Goal: Information Seeking & Learning: Compare options

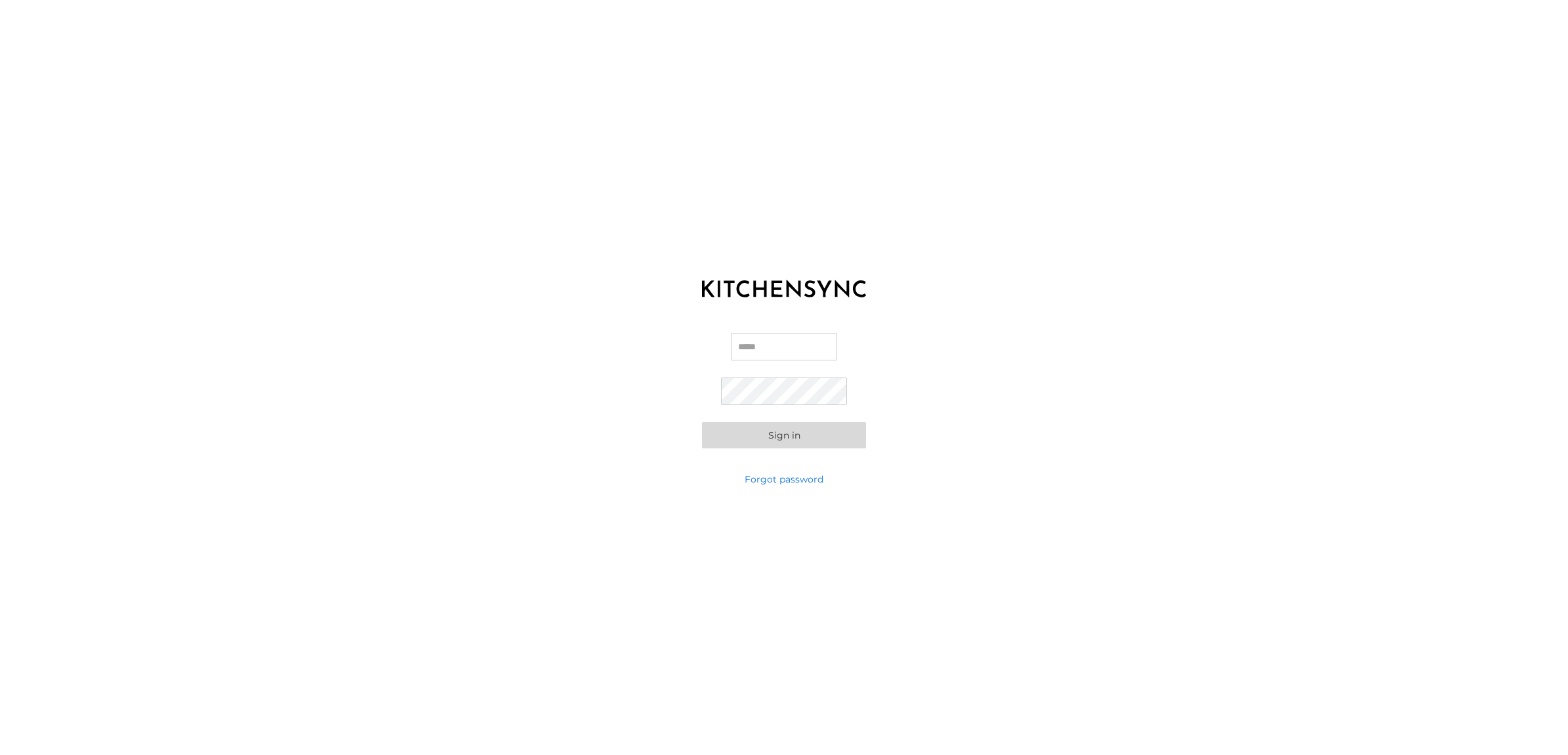
type input "**********"
click at [729, 444] on button "Sign in" at bounding box center [784, 435] width 164 height 27
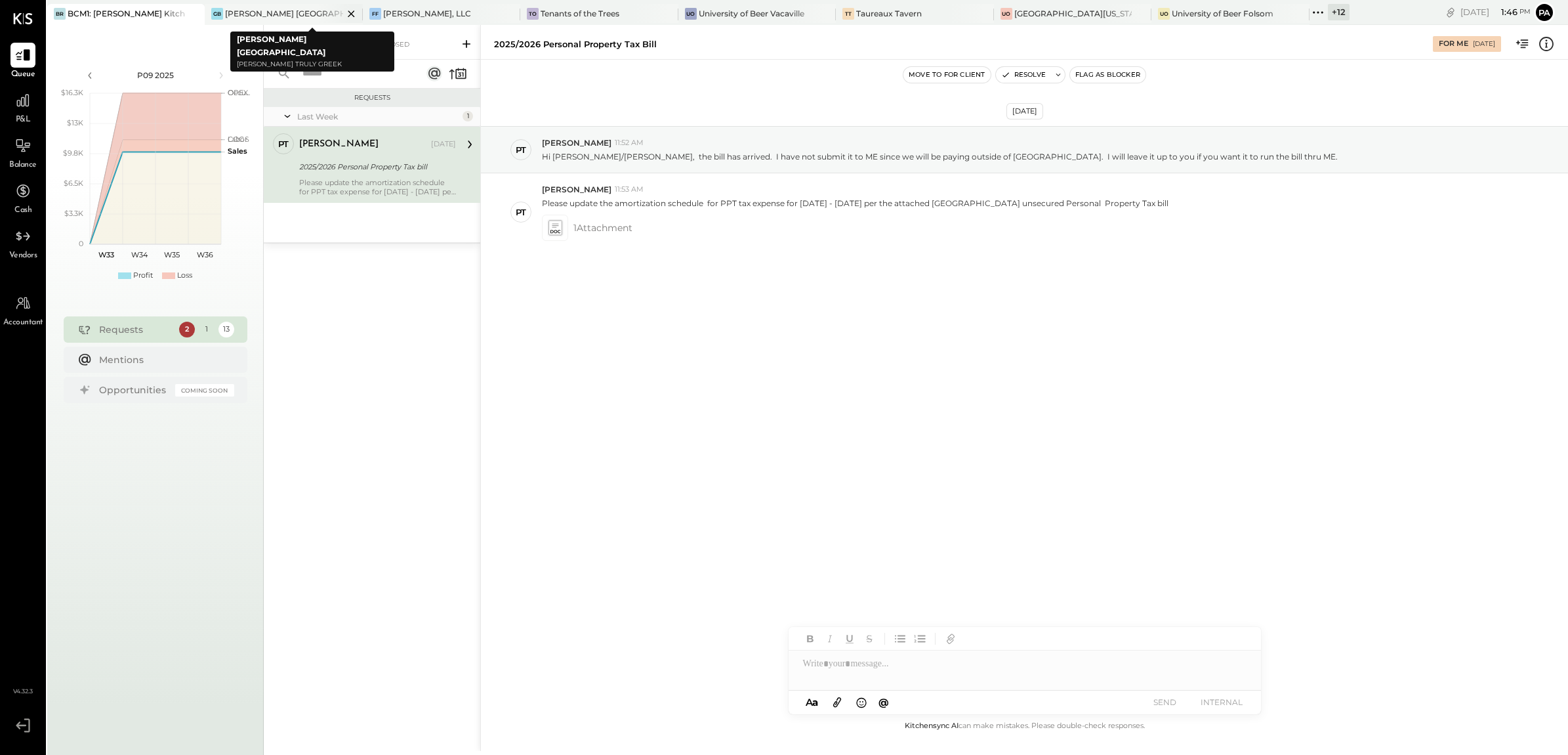
click at [197, 10] on icon at bounding box center [194, 13] width 6 height 6
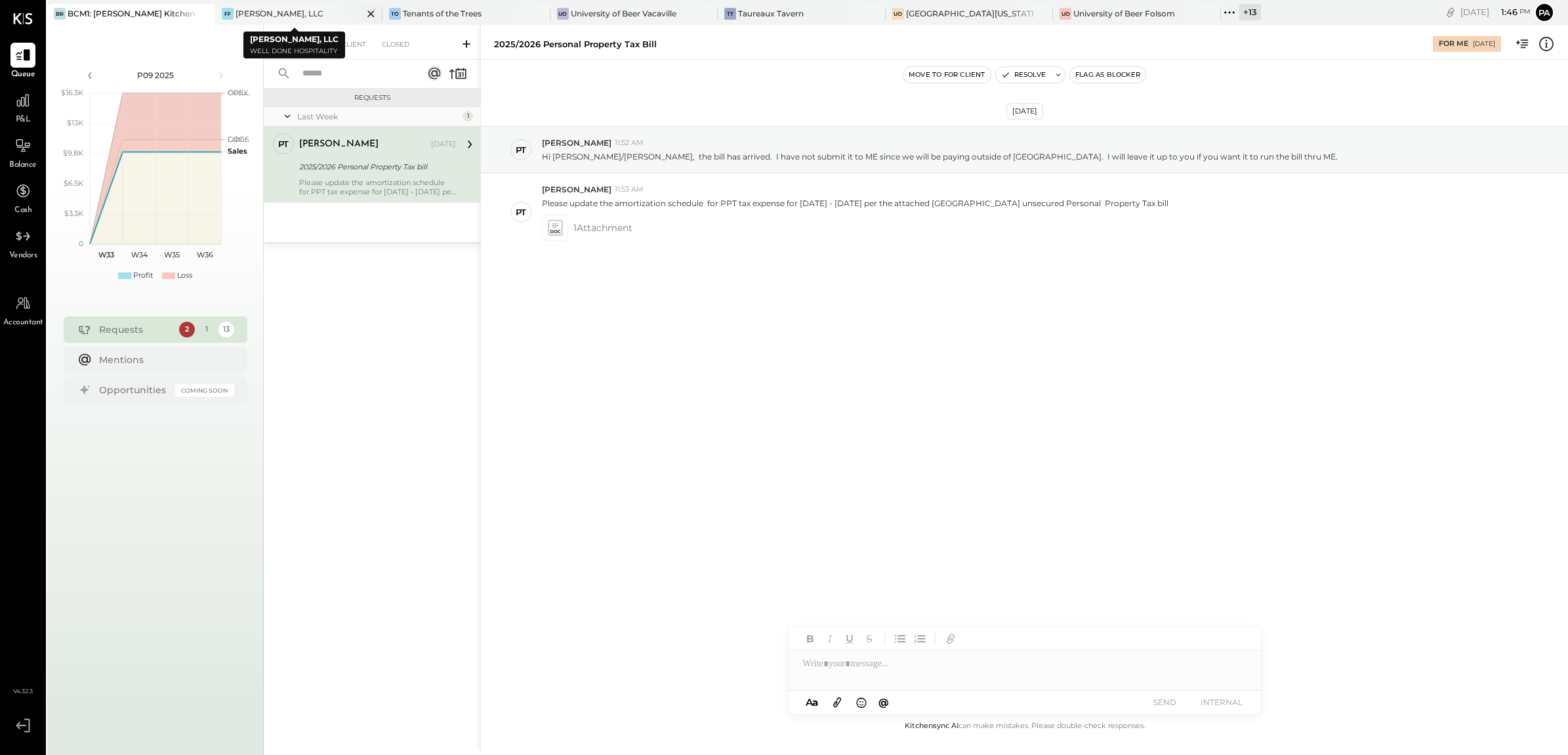
click at [207, 13] on icon at bounding box center [203, 13] width 6 height 6
click at [393, 13] on icon at bounding box center [389, 14] width 16 height 16
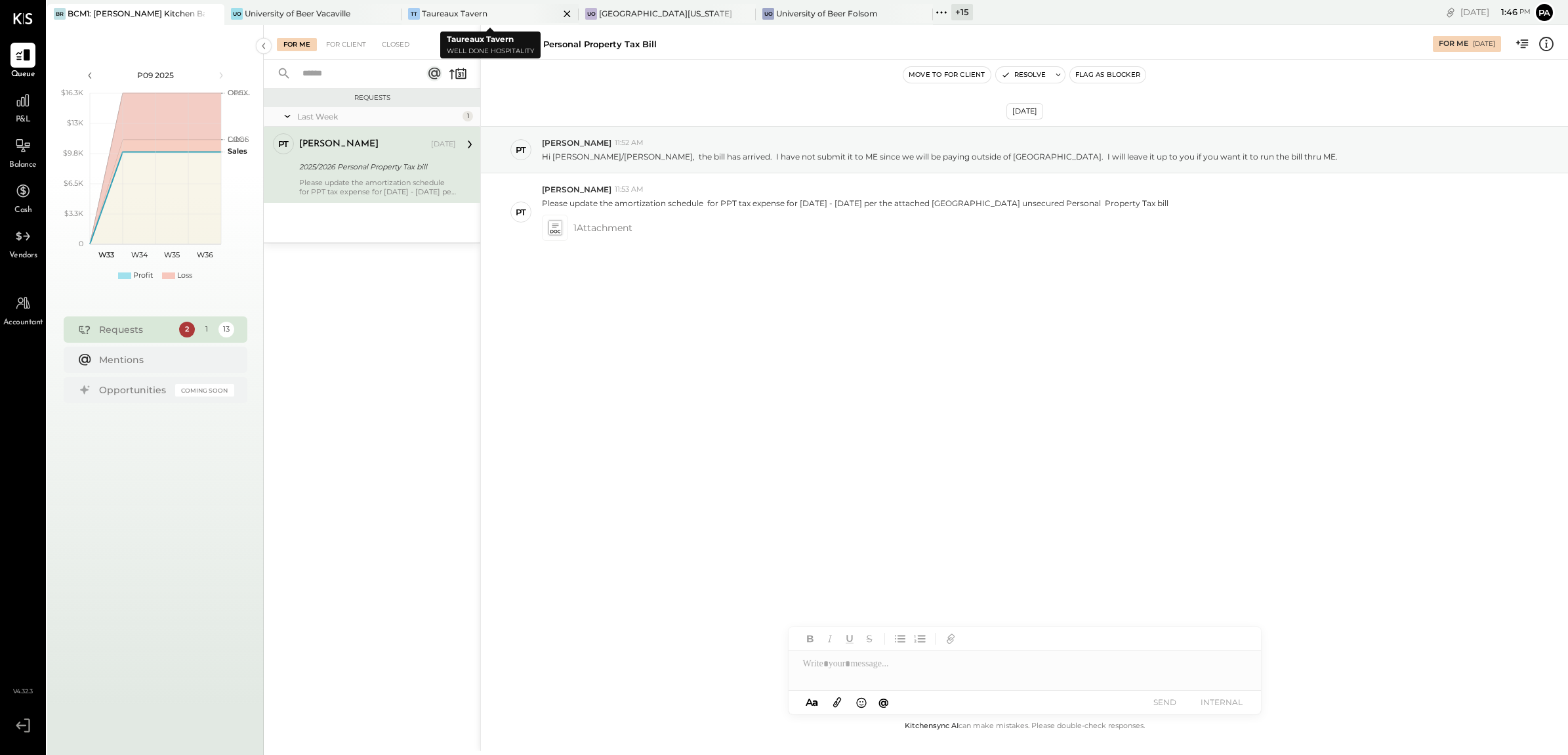
click at [563, 14] on icon at bounding box center [567, 14] width 16 height 16
click at [566, 16] on icon at bounding box center [567, 14] width 16 height 16
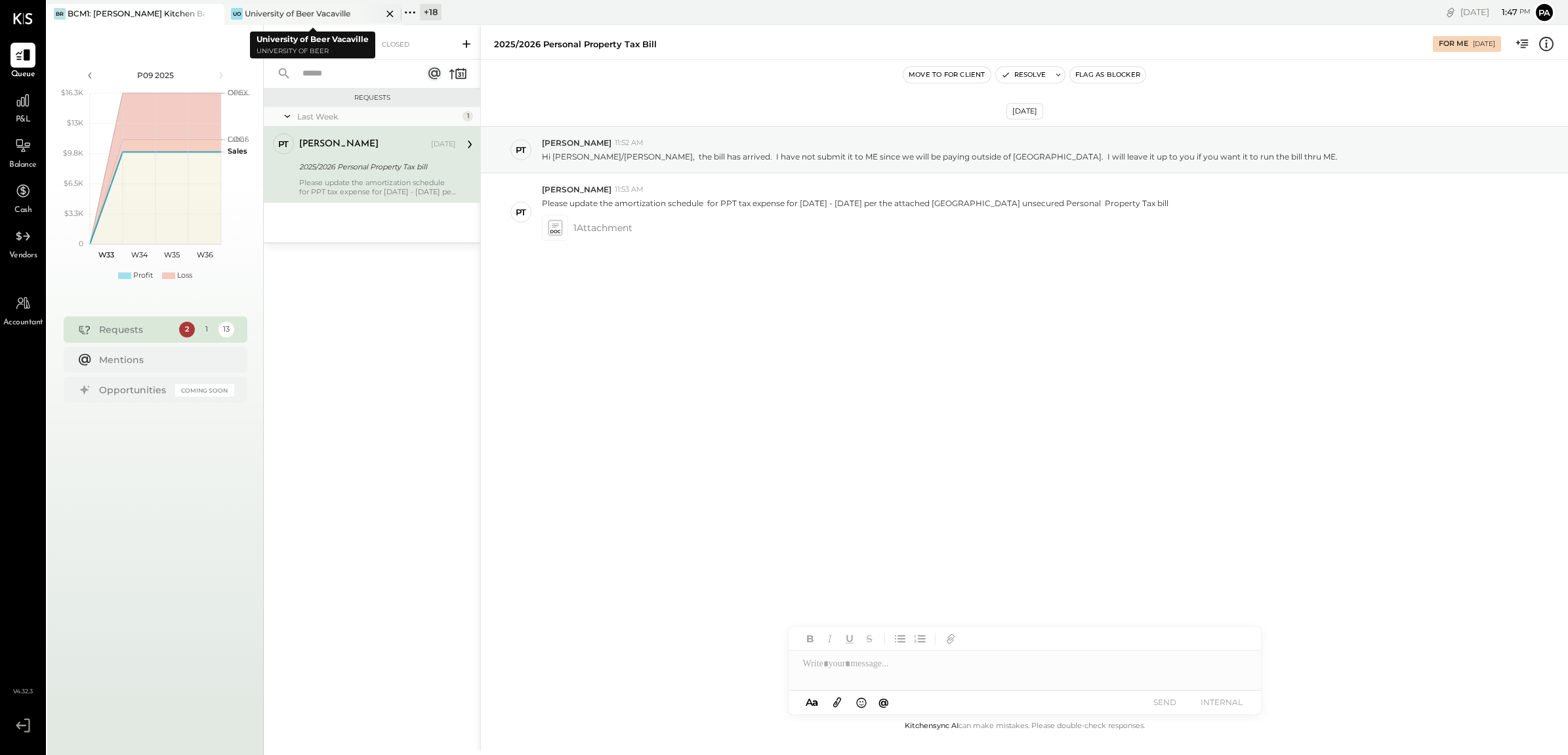
click at [388, 14] on icon at bounding box center [389, 14] width 16 height 16
click at [228, 9] on icon at bounding box center [233, 12] width 17 height 17
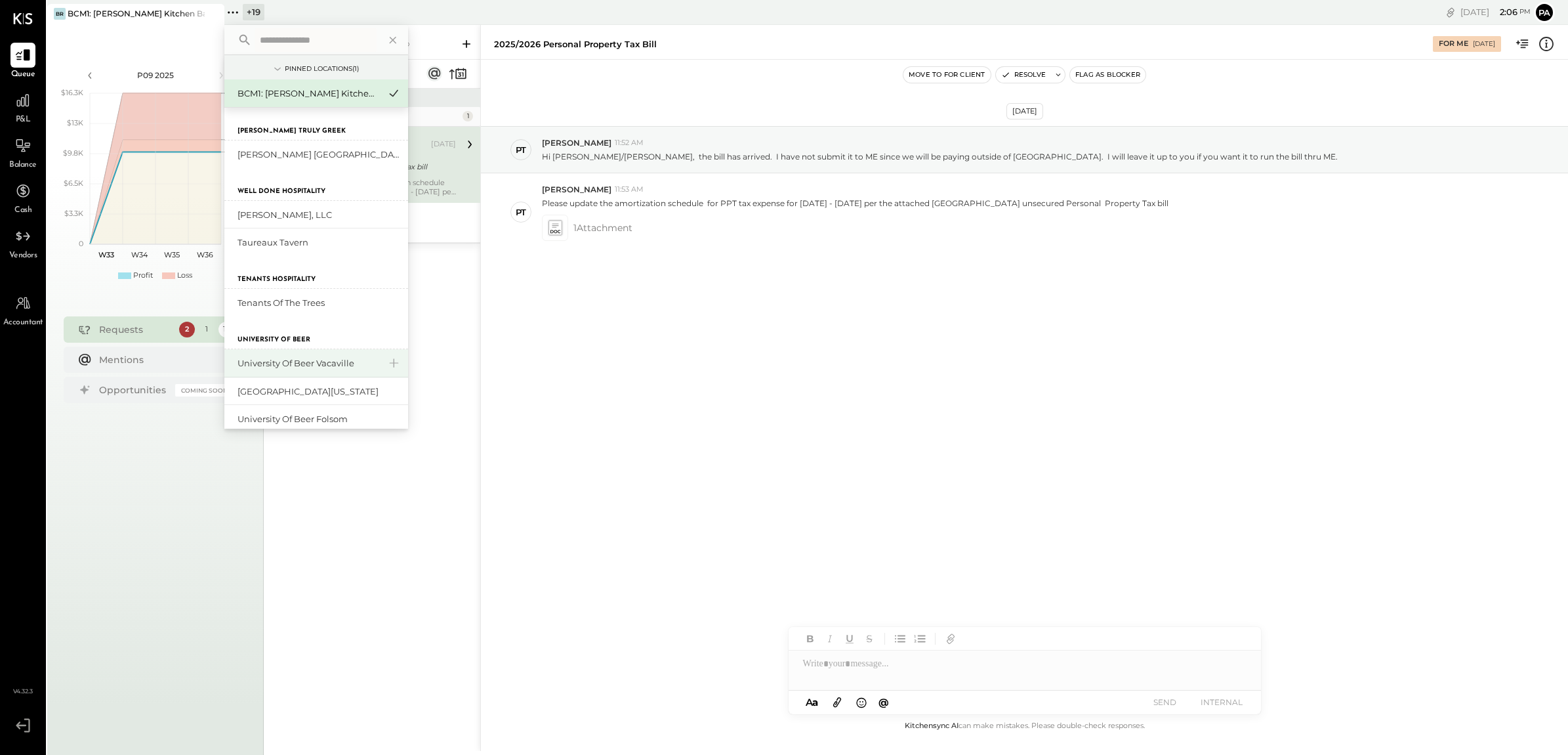
click at [300, 359] on div "University of Beer Vacaville" at bounding box center [308, 363] width 142 height 12
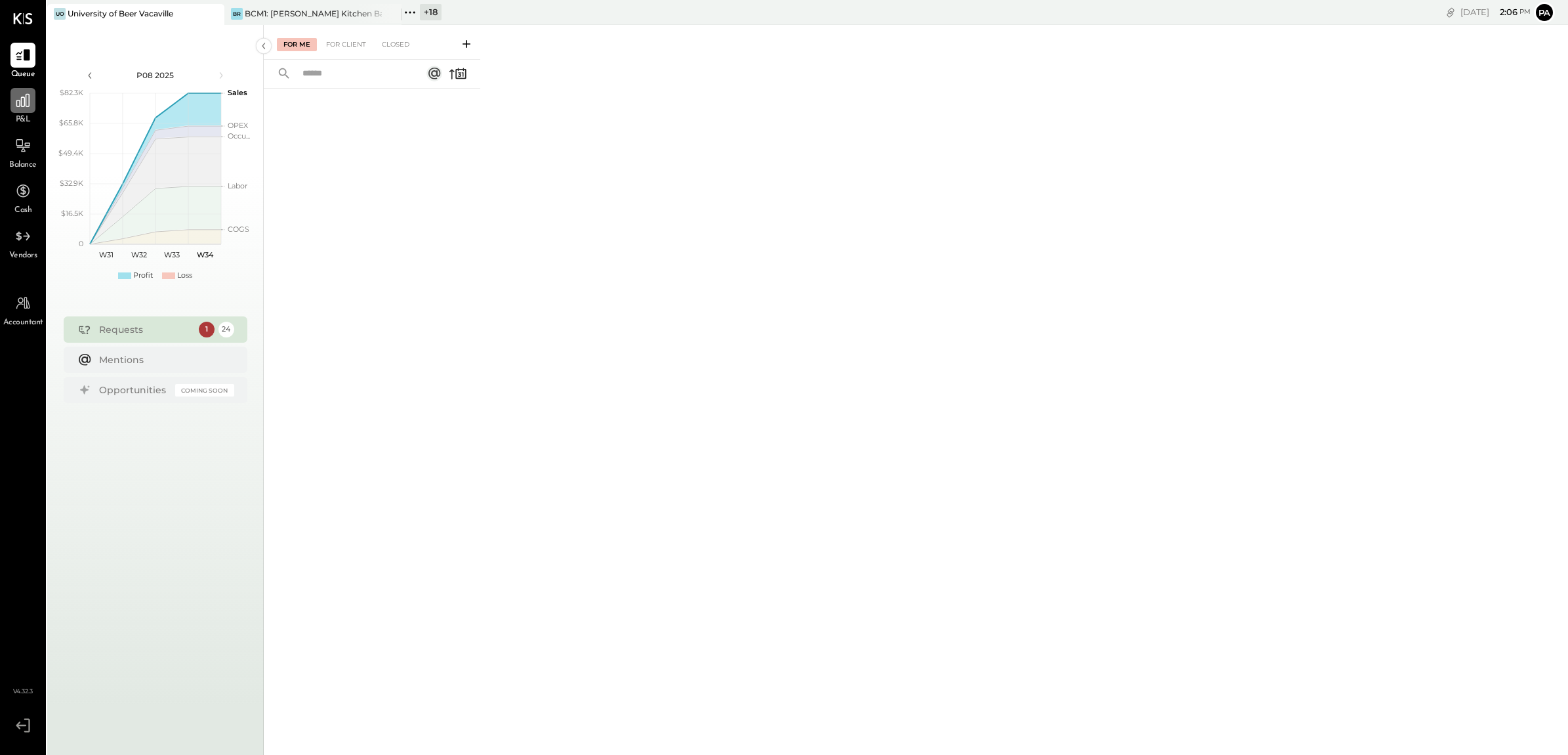
click at [23, 97] on icon at bounding box center [23, 101] width 17 height 17
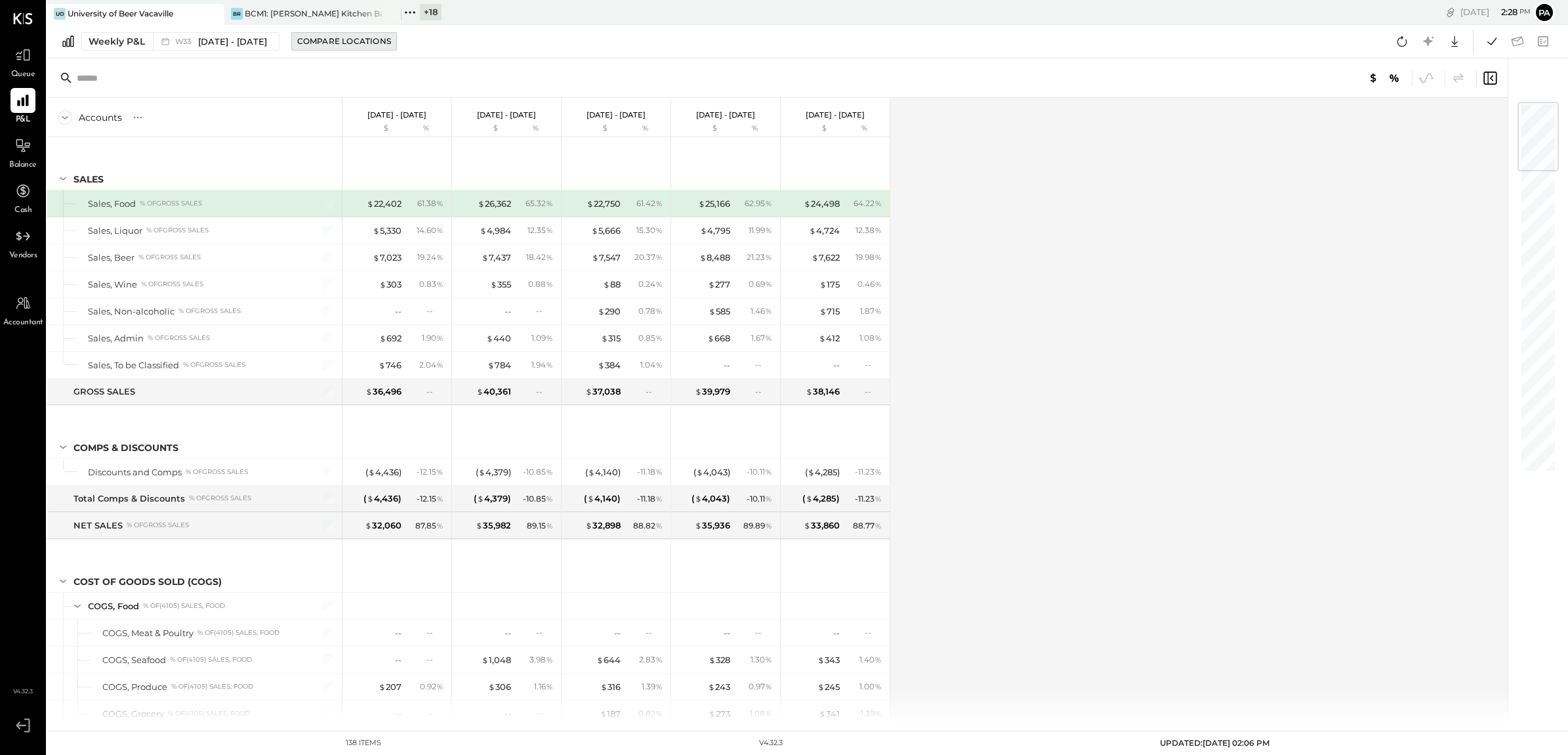
click at [368, 37] on div "Compare Locations" at bounding box center [344, 41] width 94 height 11
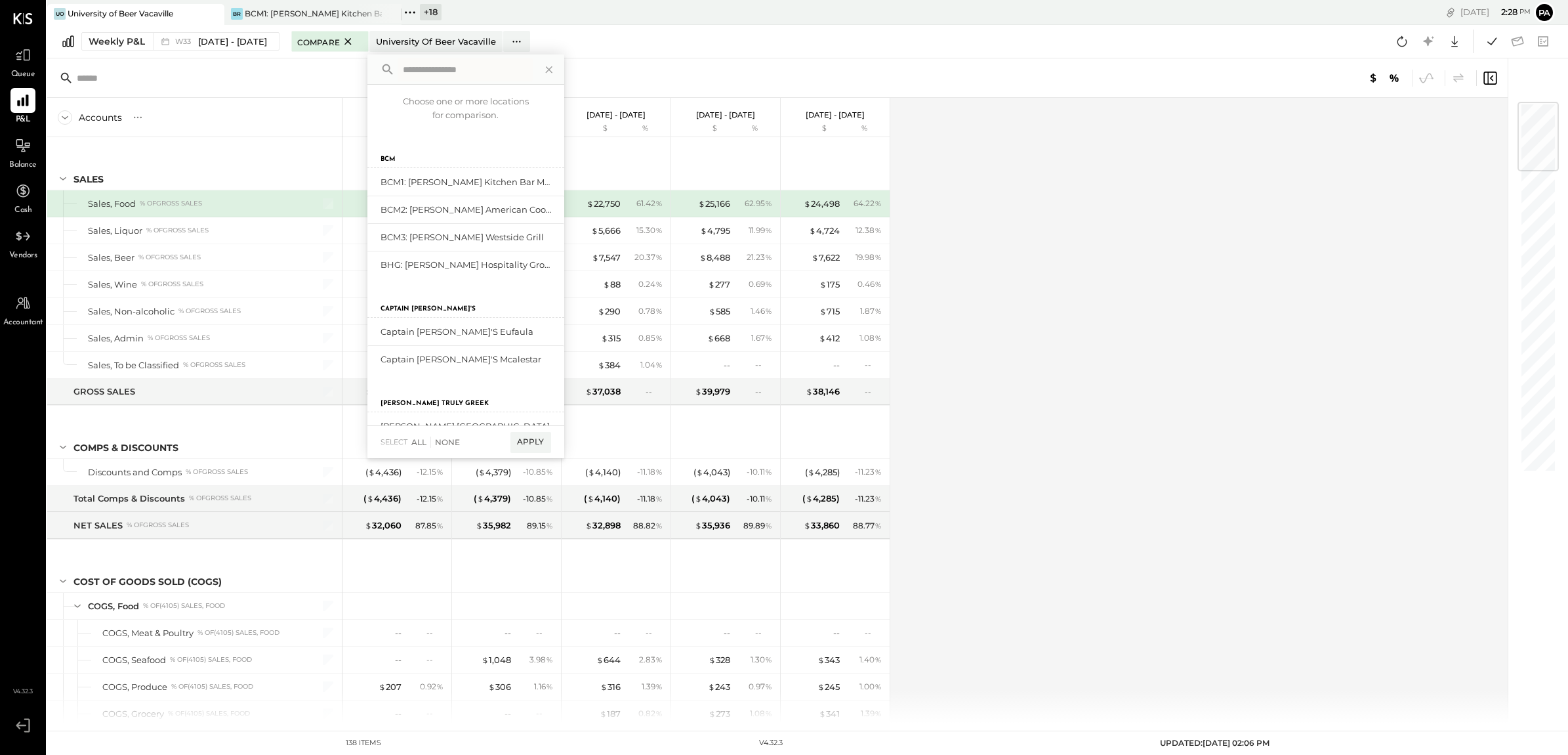
click at [460, 59] on input "text" at bounding box center [464, 69] width 135 height 23
type input "*"
click at [1106, 135] on div "Accounts S % GL [DATE] - [DATE] $ % [DATE] - [DATE] $ % [DATE] - [DATE] $ % [DA…" at bounding box center [779, 410] width 1463 height 625
